Goal: Transaction & Acquisition: Purchase product/service

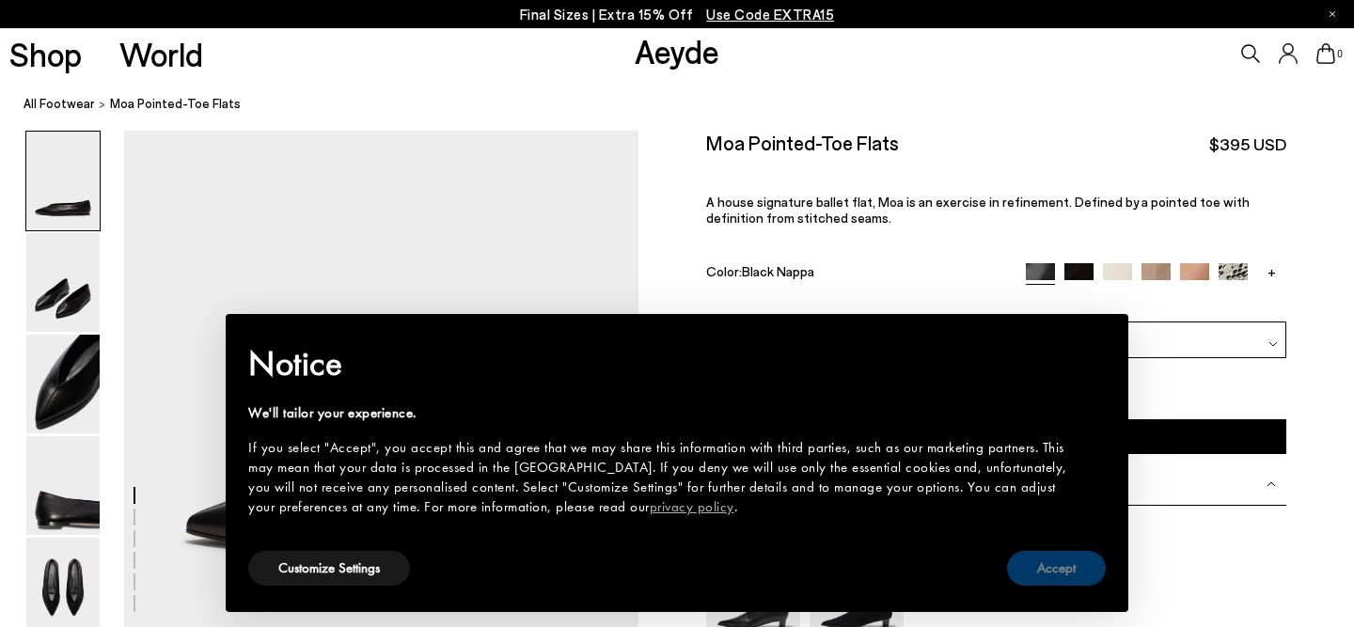
click at [1087, 575] on button "Accept" at bounding box center [1056, 568] width 99 height 35
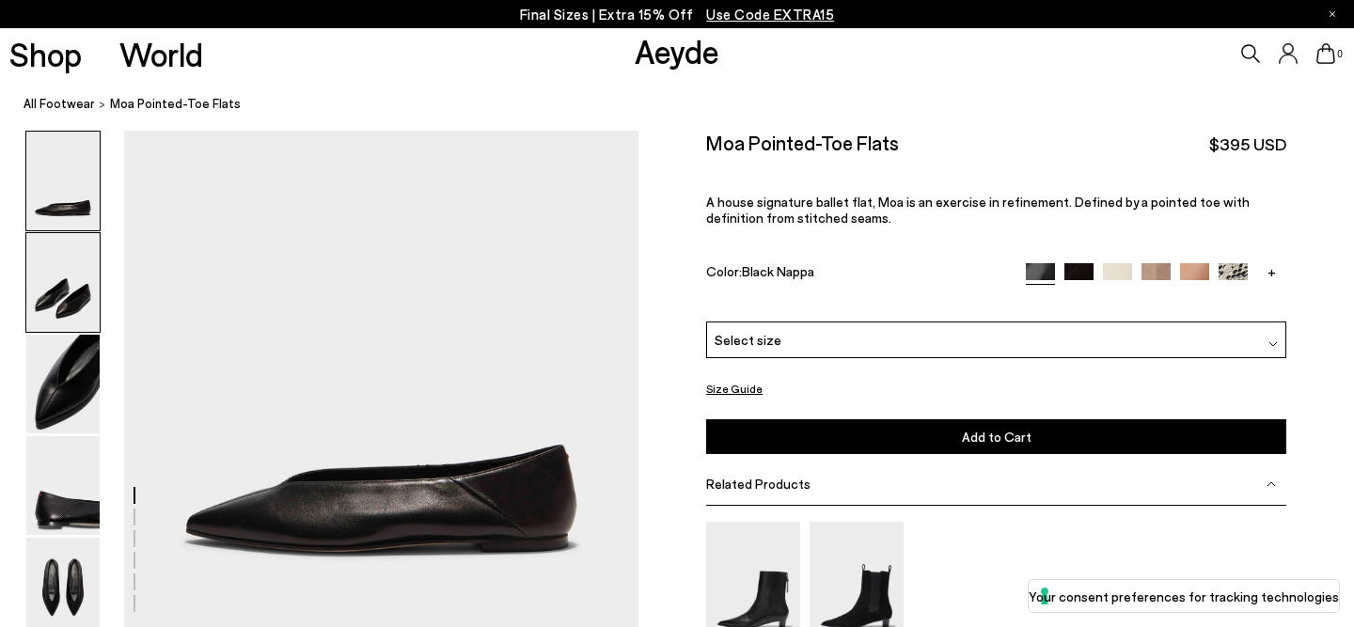
click at [58, 284] on img at bounding box center [62, 282] width 73 height 99
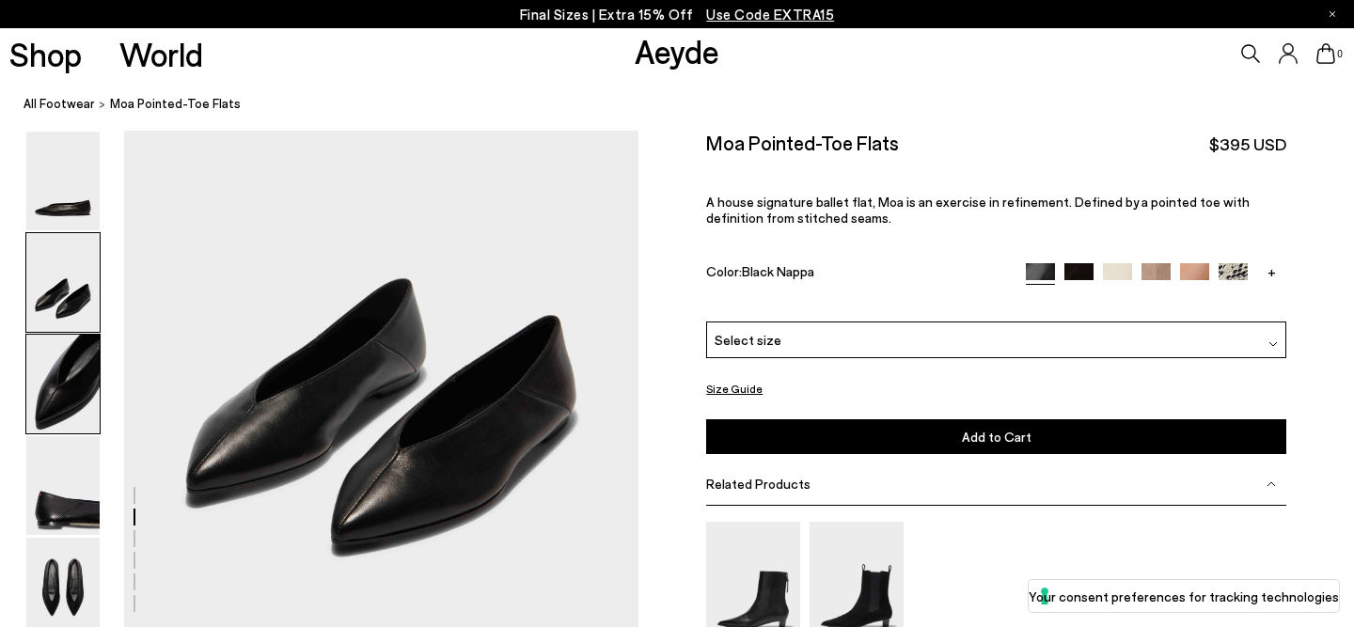
click at [56, 366] on img at bounding box center [62, 384] width 73 height 99
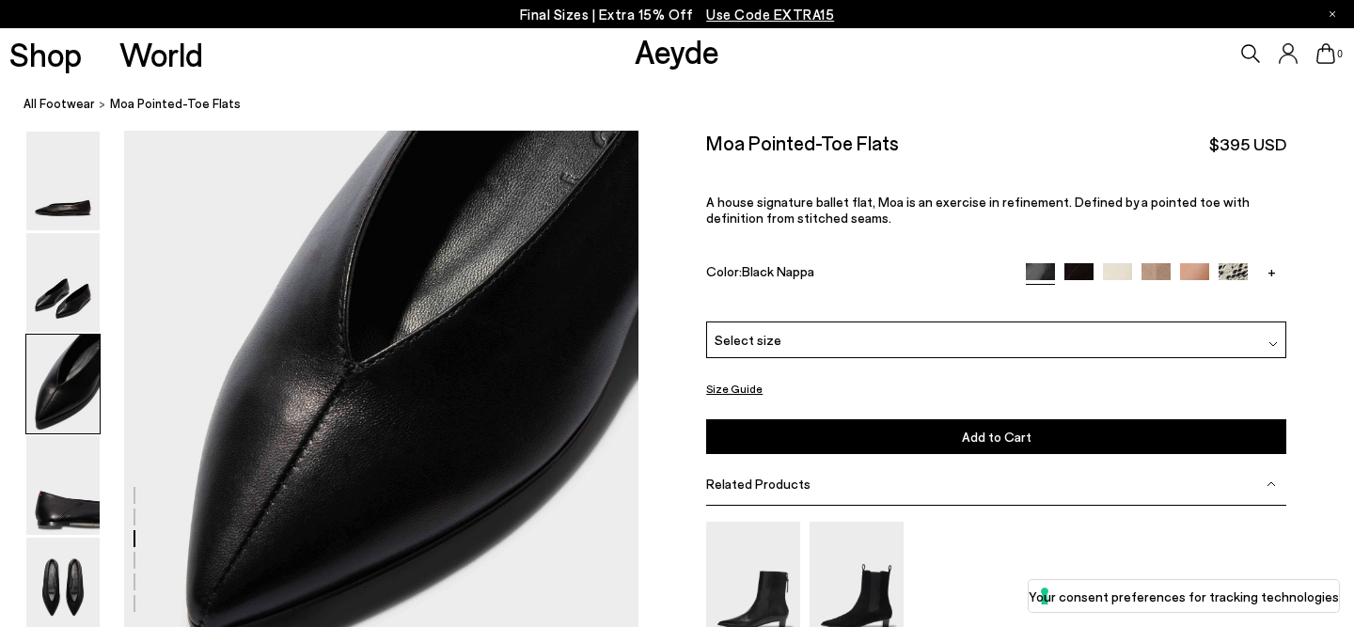
scroll to position [1378, 0]
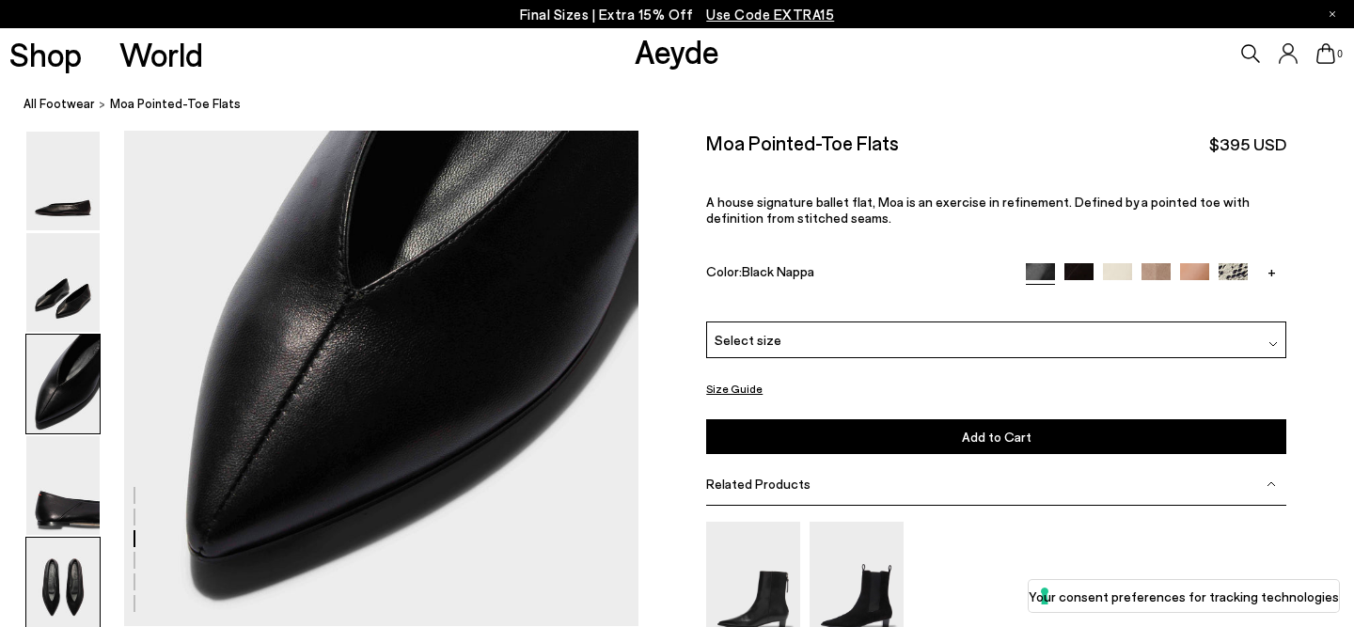
click at [61, 572] on img at bounding box center [62, 587] width 73 height 99
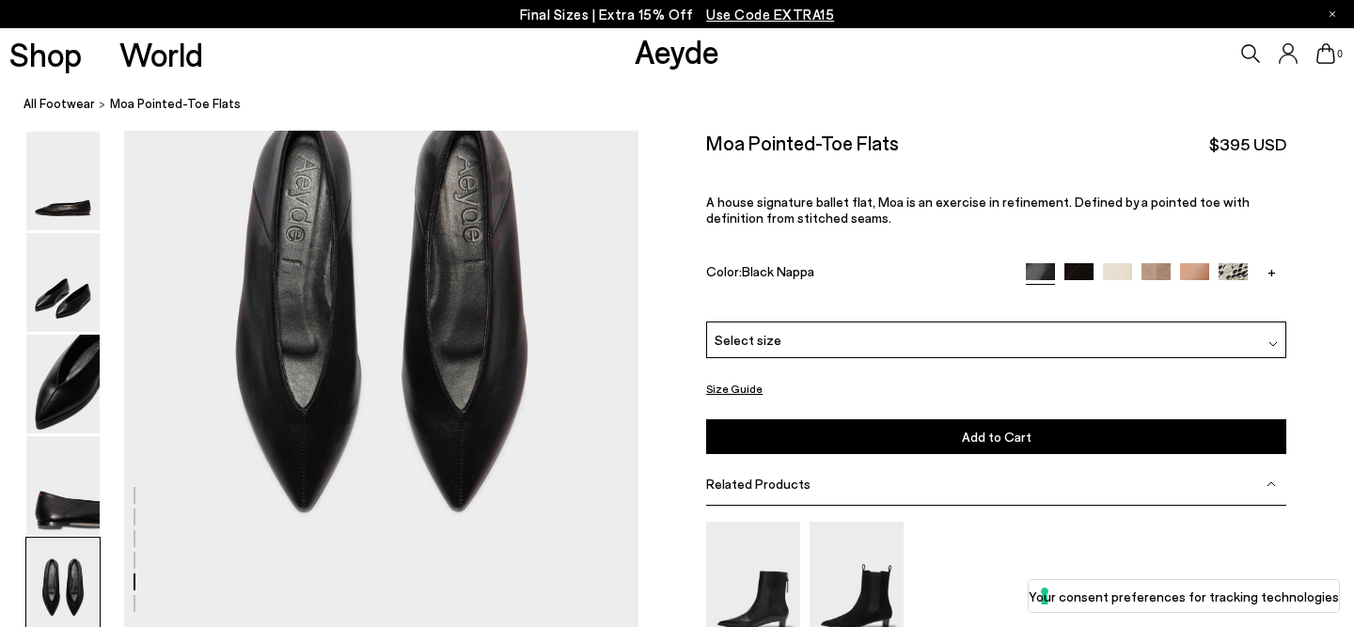
scroll to position [2733, 0]
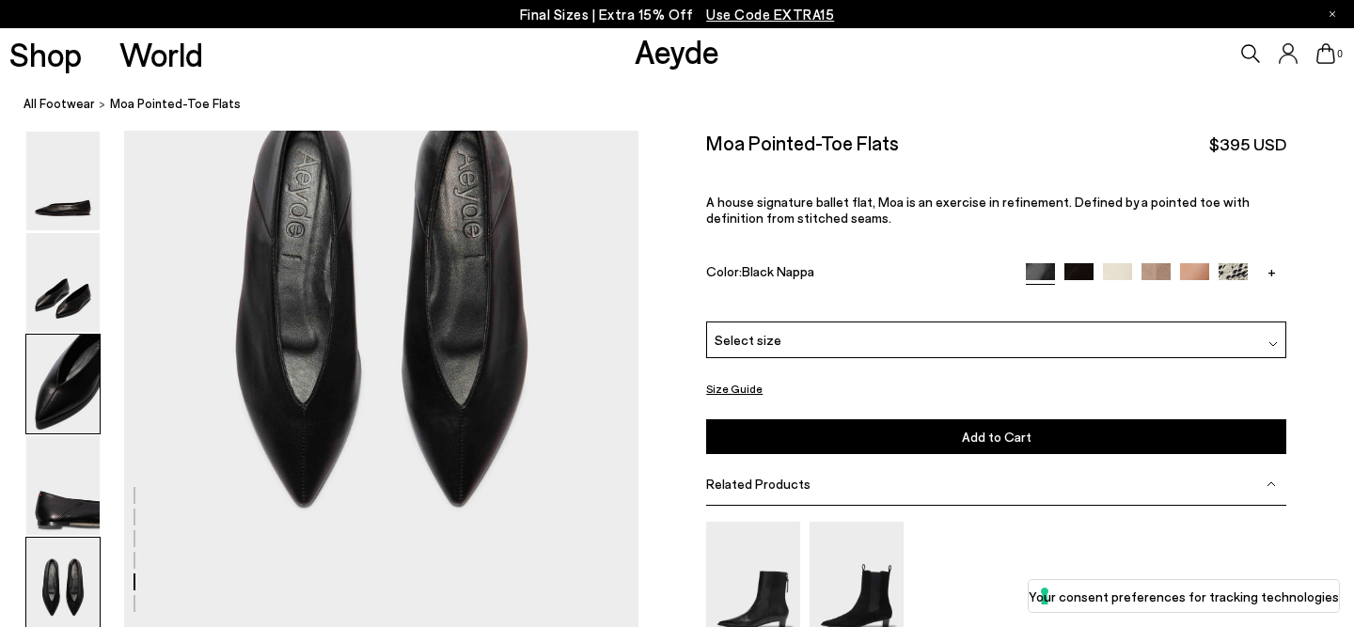
click at [92, 408] on img at bounding box center [62, 384] width 73 height 99
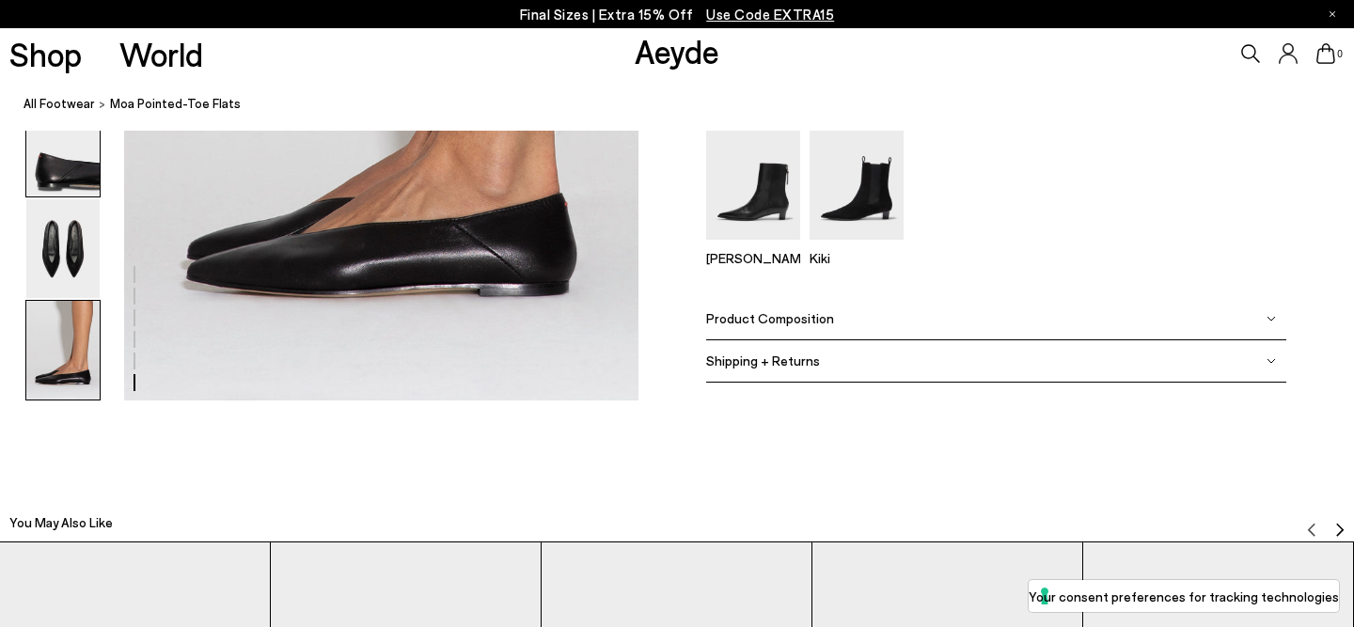
scroll to position [3667, 0]
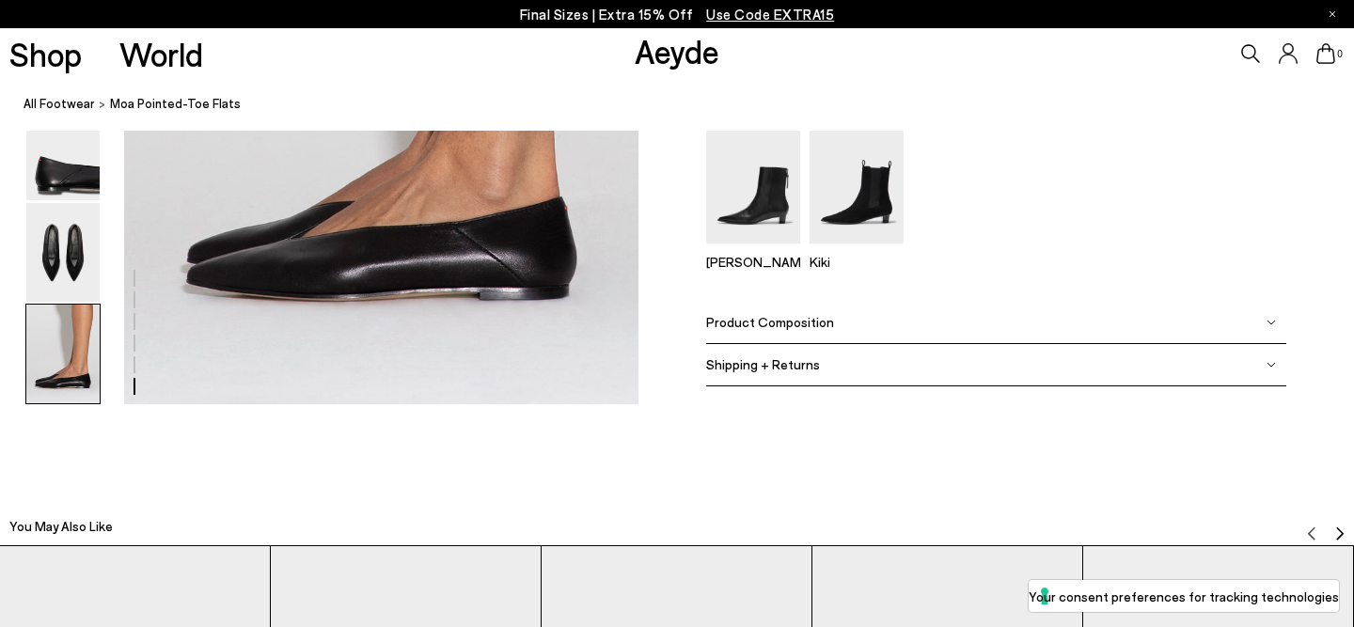
click at [80, 400] on img at bounding box center [62, 354] width 73 height 99
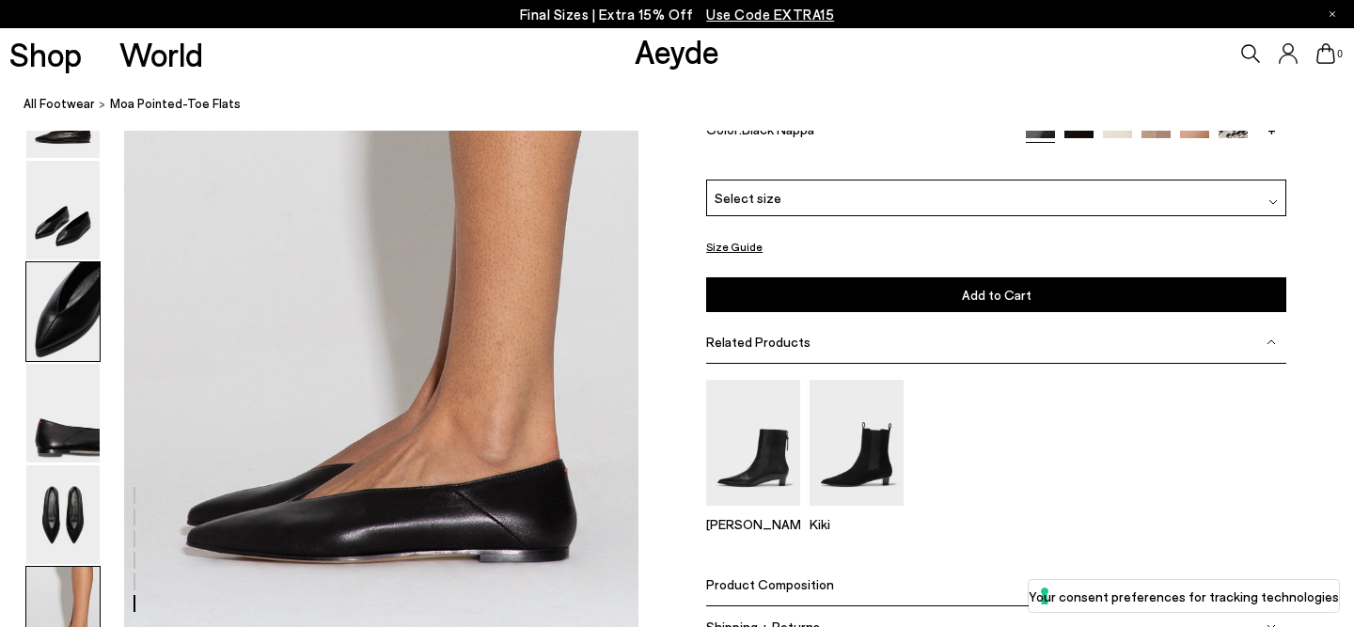
scroll to position [3385, 0]
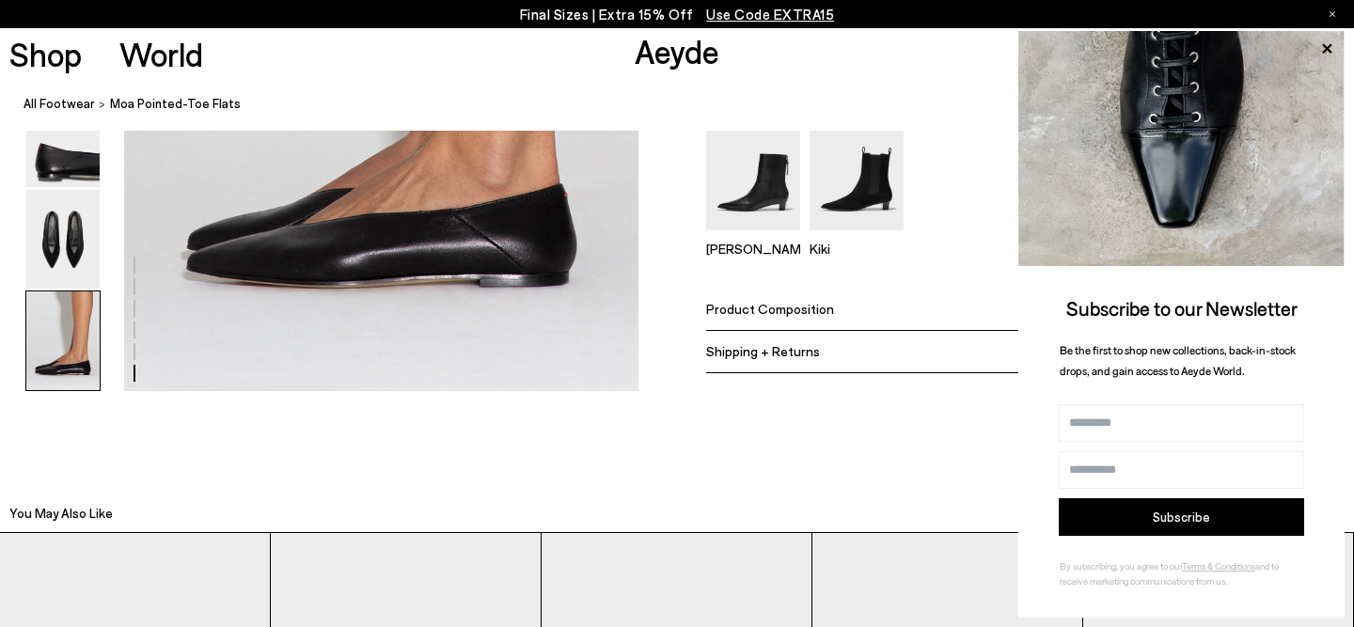
click at [53, 353] on img at bounding box center [62, 340] width 73 height 99
